Goal: Entertainment & Leisure: Consume media (video, audio)

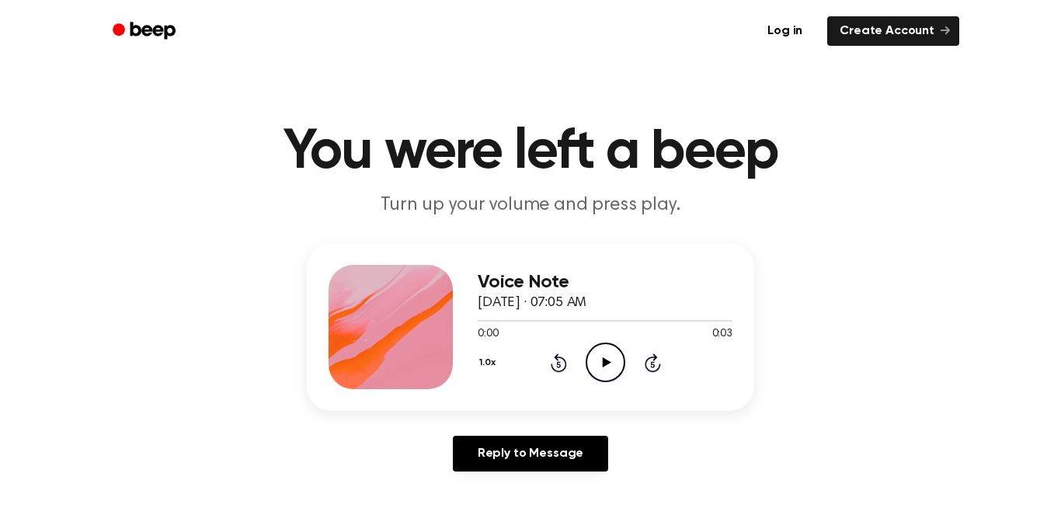
click at [600, 356] on icon "Play Audio" at bounding box center [606, 362] width 40 height 40
click at [612, 351] on icon "Play Audio" at bounding box center [606, 362] width 40 height 40
click at [608, 367] on icon "Play Audio" at bounding box center [606, 362] width 40 height 40
click at [609, 365] on icon "Pause Audio" at bounding box center [606, 362] width 40 height 40
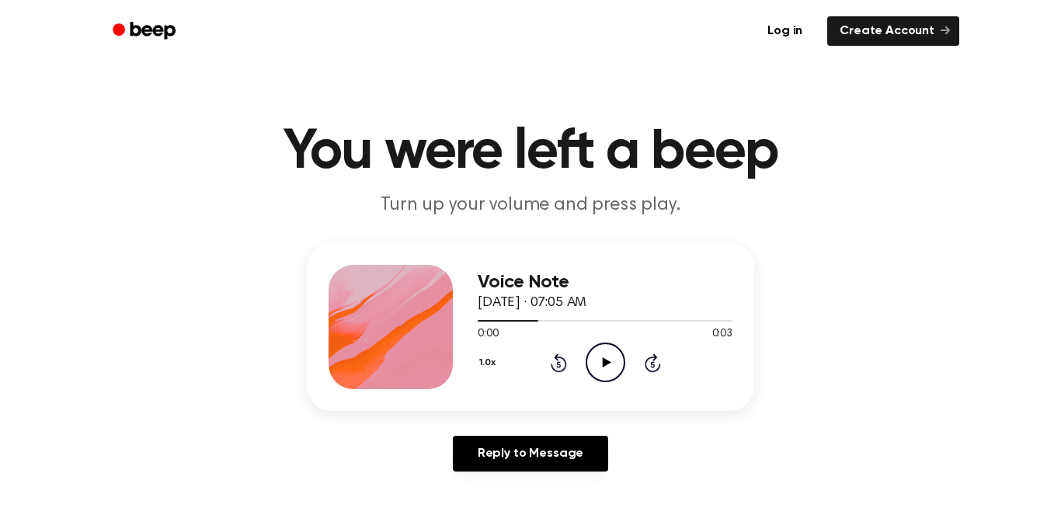
click at [609, 365] on icon "Play Audio" at bounding box center [606, 362] width 40 height 40
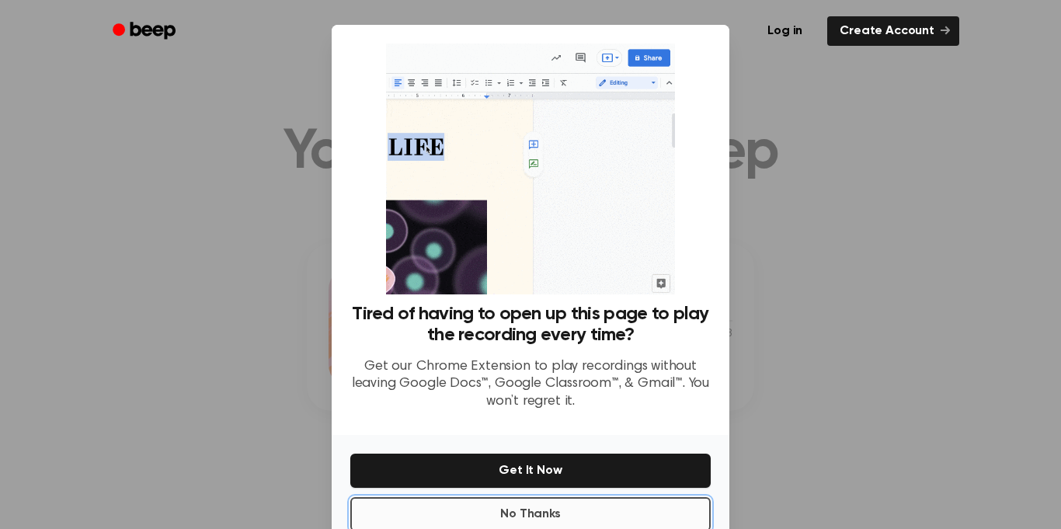
click at [624, 505] on button "No Thanks" at bounding box center [530, 514] width 360 height 34
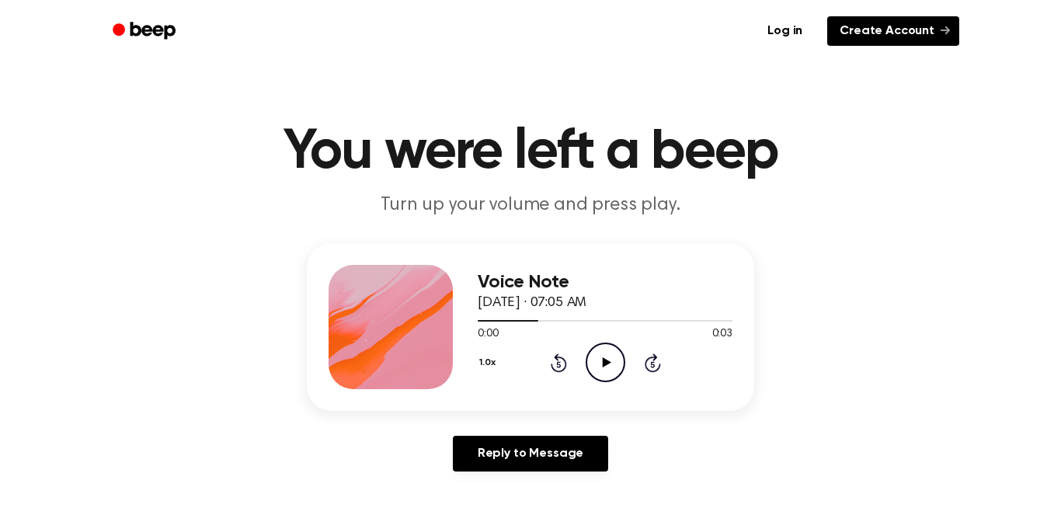
click at [867, 29] on link "Create Account" at bounding box center [893, 31] width 132 height 30
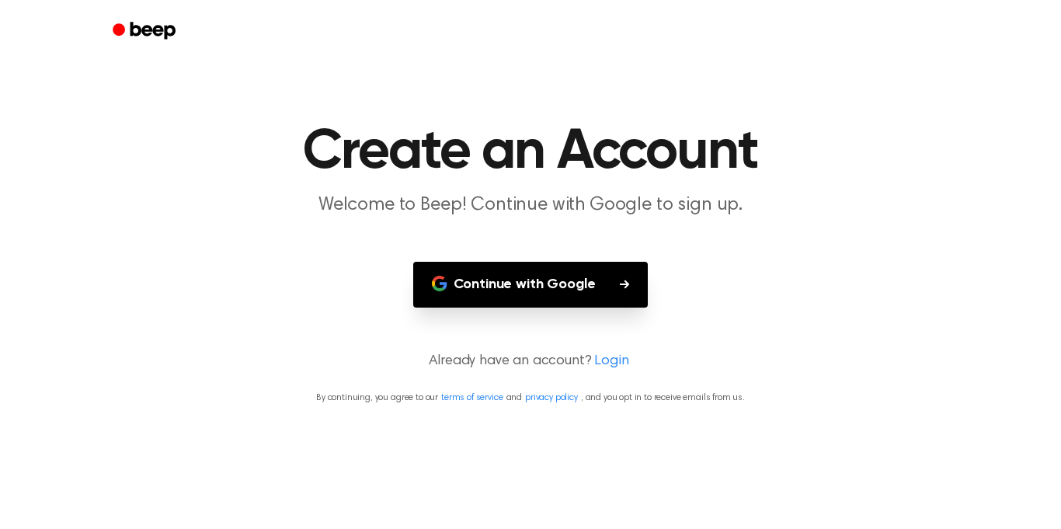
click at [478, 269] on button "Continue with Google" at bounding box center [530, 285] width 235 height 46
click at [599, 354] on link "Login" at bounding box center [611, 361] width 34 height 21
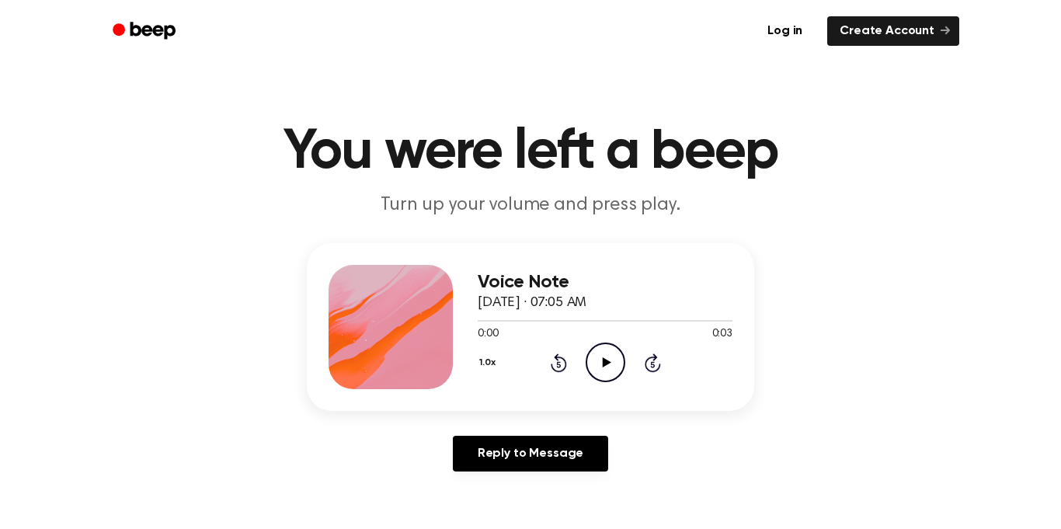
click at [589, 354] on icon "Play Audio" at bounding box center [606, 362] width 40 height 40
click at [610, 353] on icon "Play Audio" at bounding box center [606, 362] width 40 height 40
click at [618, 368] on icon "Play Audio" at bounding box center [606, 362] width 40 height 40
click at [617, 351] on icon "Play Audio" at bounding box center [606, 362] width 40 height 40
click at [617, 348] on circle at bounding box center [605, 362] width 38 height 38
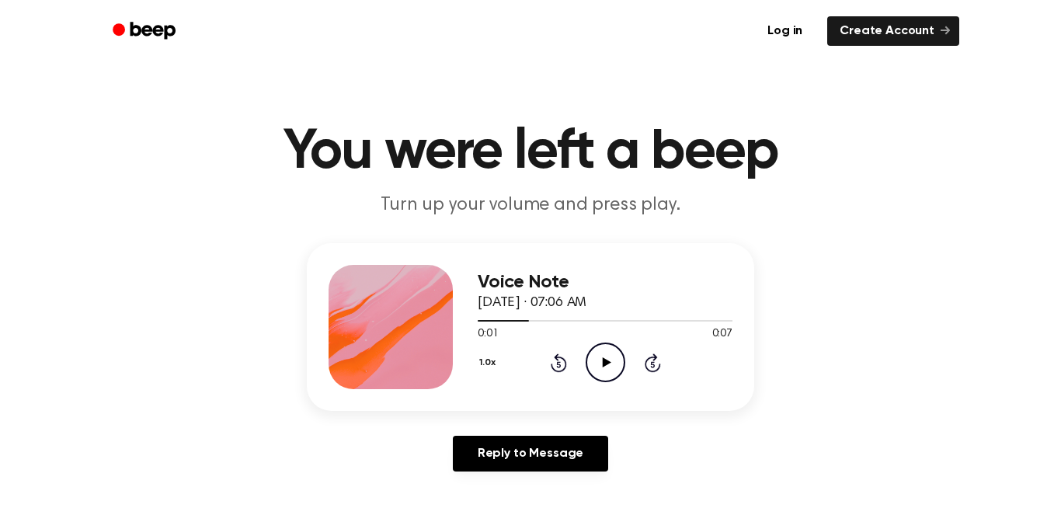
click at [622, 444] on div "Reply to Message" at bounding box center [530, 460] width 447 height 48
click at [612, 370] on icon "Play Audio" at bounding box center [606, 362] width 40 height 40
